Goal: Transaction & Acquisition: Purchase product/service

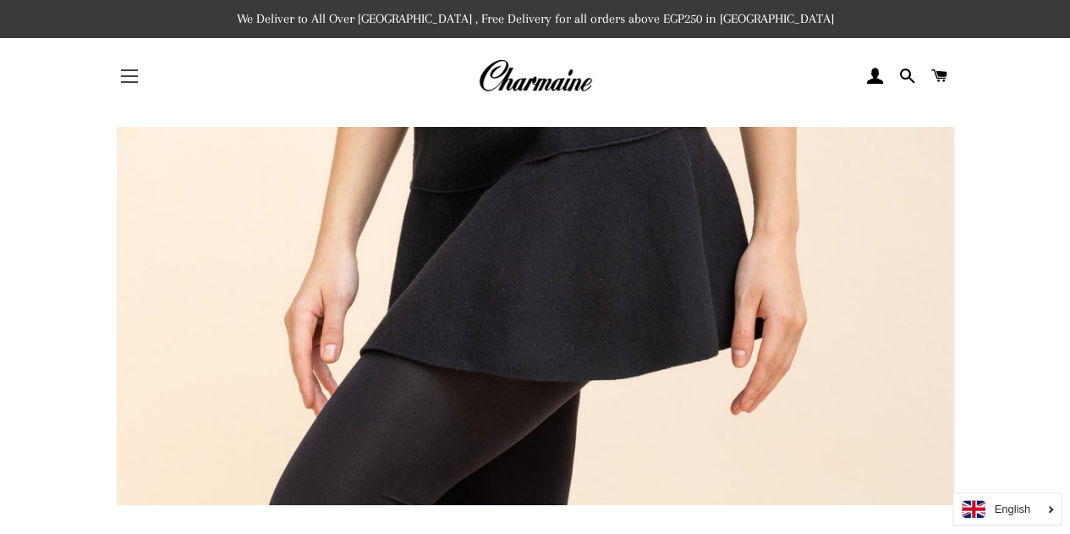
click at [130, 81] on span "button" at bounding box center [129, 82] width 17 height 2
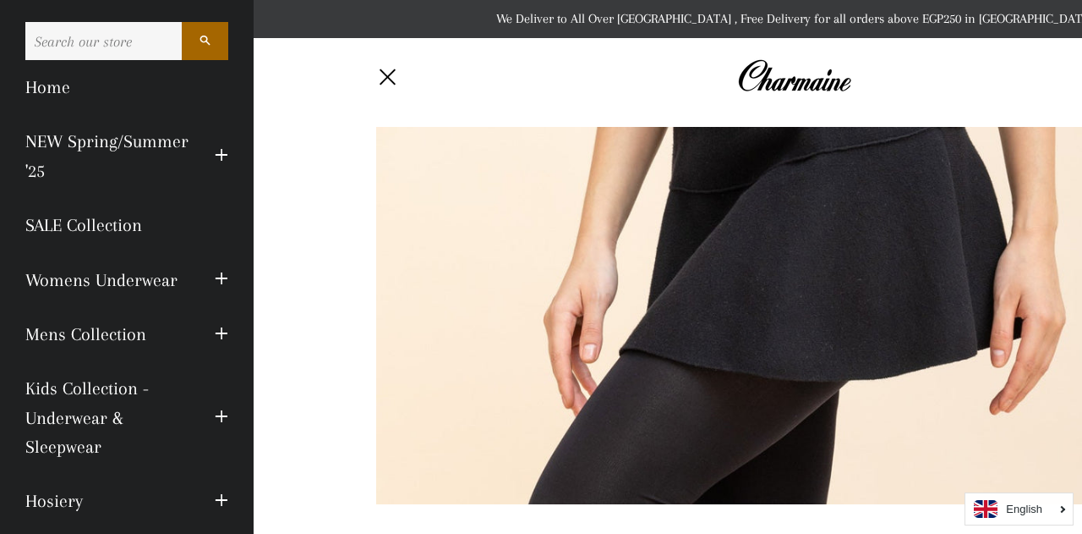
scroll to position [256, 0]
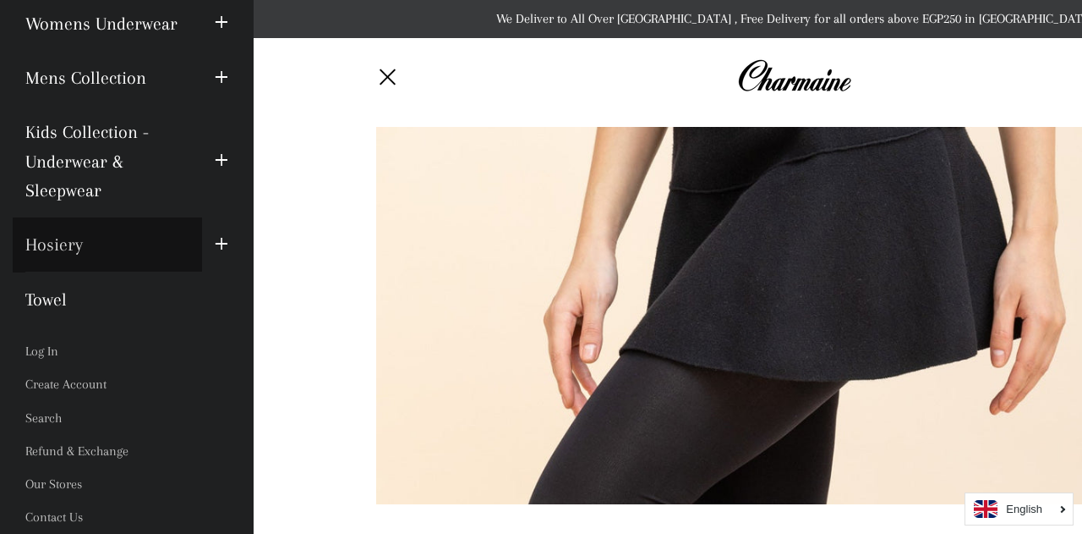
click at [58, 252] on link "Hosiery" at bounding box center [107, 244] width 189 height 54
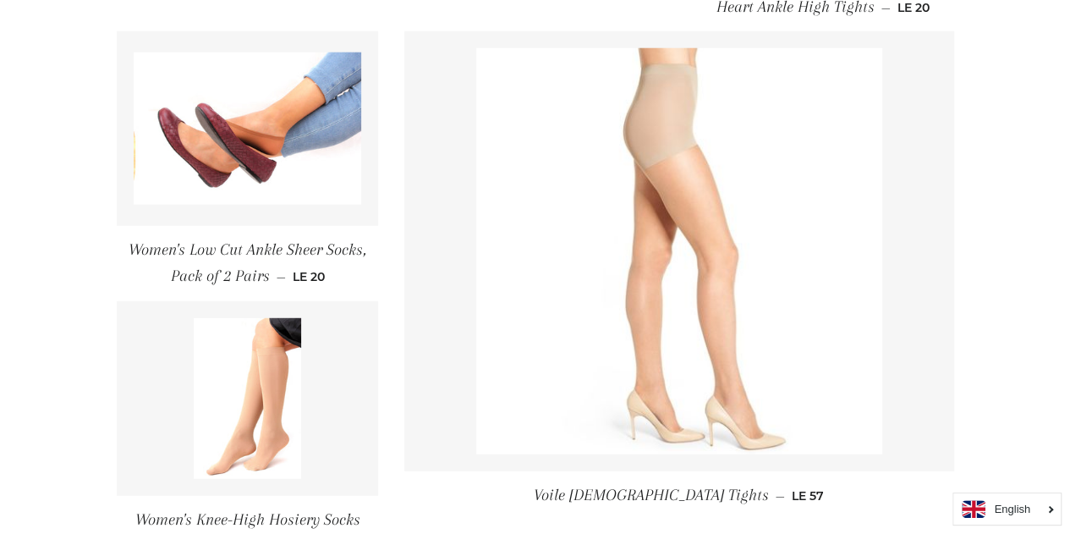
scroll to position [2537, 0]
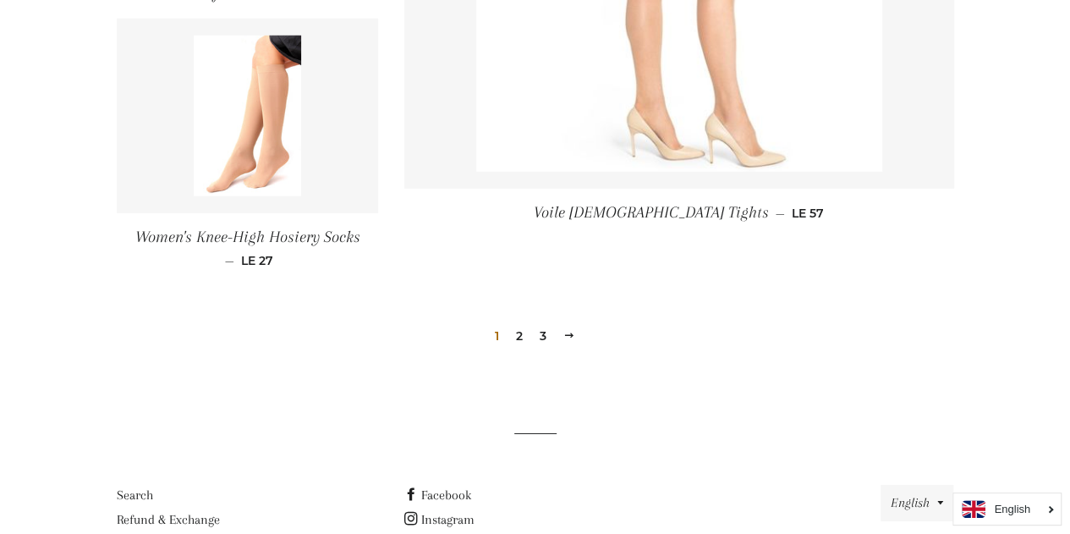
click at [523, 336] on link "2" at bounding box center [519, 335] width 20 height 25
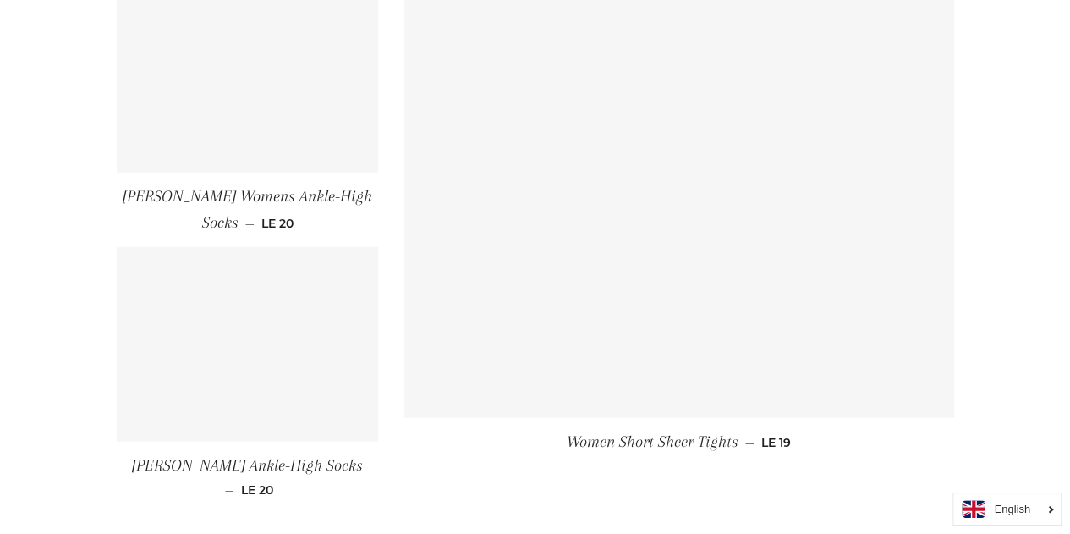
scroll to position [2534, 0]
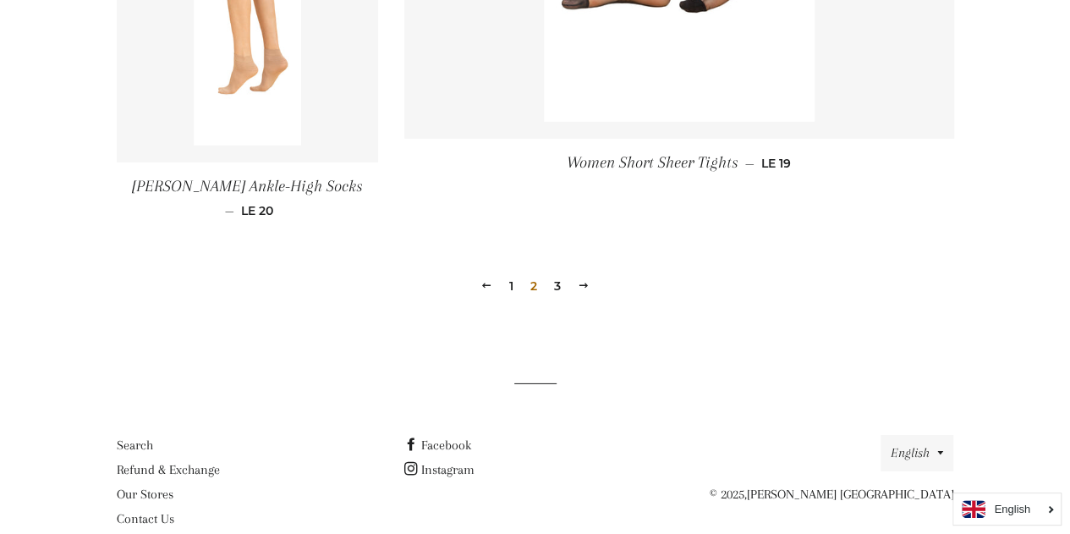
click at [559, 273] on link "3" at bounding box center [557, 285] width 20 height 25
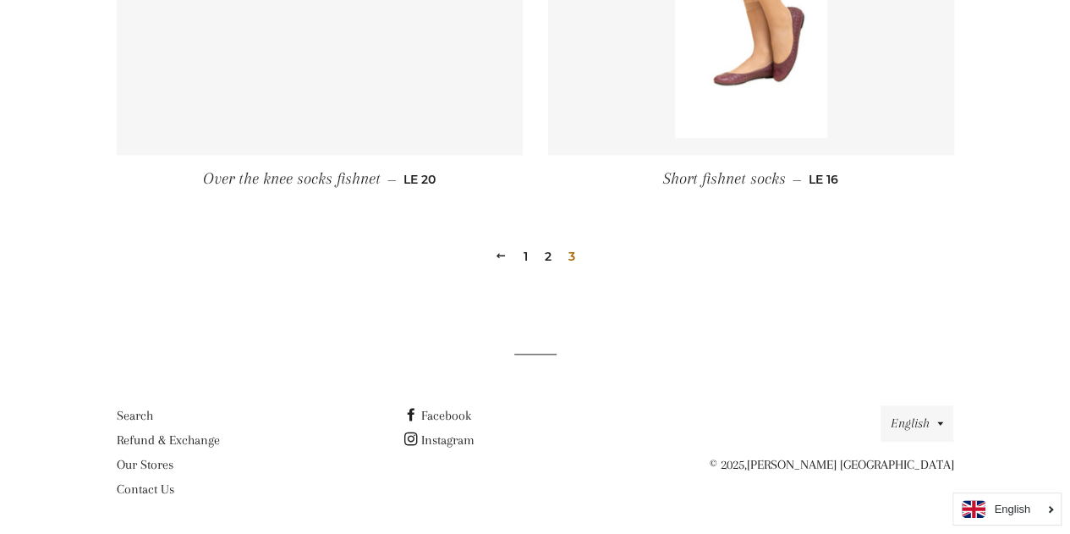
scroll to position [833, 0]
